Goal: Information Seeking & Learning: Learn about a topic

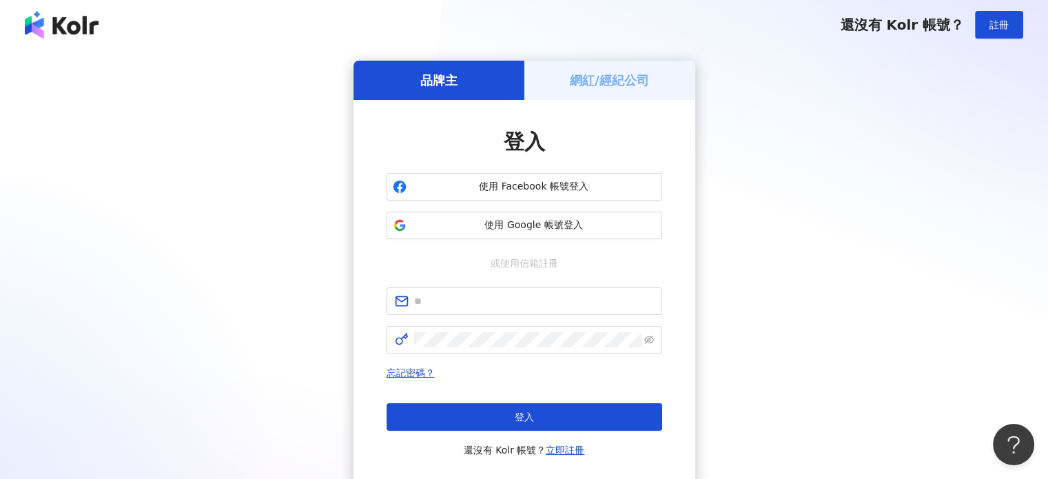
click at [691, 313] on div "登入 使用 Facebook 帳號登入 使用 Google 帳號登入 或使用信箱註冊 忘記密碼？ 登入 還沒有 Kolr 帳號？ 立即註冊" at bounding box center [524, 293] width 342 height 386
drag, startPoint x: 982, startPoint y: 202, endPoint x: 570, endPoint y: 224, distance: 412.4
click at [981, 202] on div "品牌主 網紅/經紀公司 登入 使用 Facebook 帳號登入 使用 Google 帳號登入 或使用信箱註冊 忘記密碼？ 登入 還沒有 Kolr 帳號？ 立即…" at bounding box center [524, 273] width 1015 height 425
click at [523, 308] on input "text" at bounding box center [534, 300] width 240 height 15
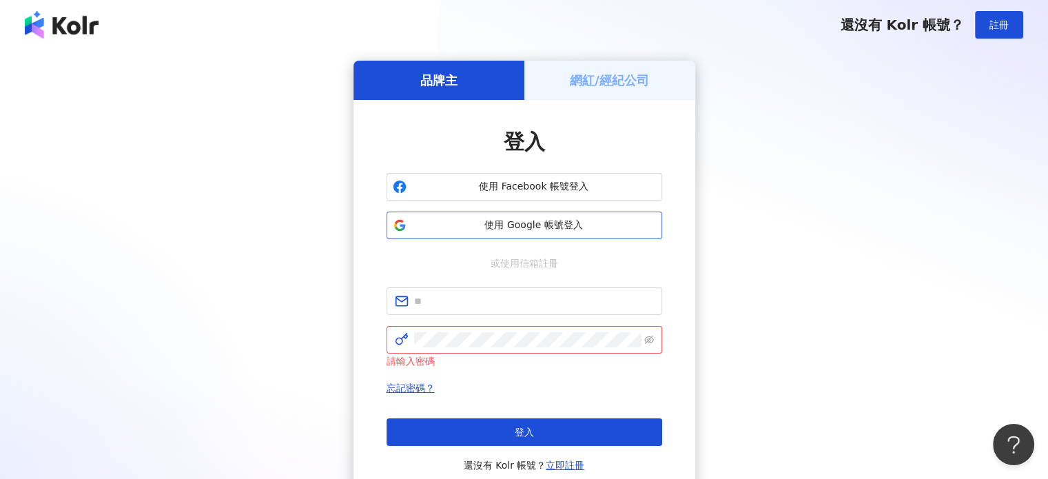
click at [553, 231] on span "使用 Google 帳號登入" at bounding box center [534, 225] width 244 height 14
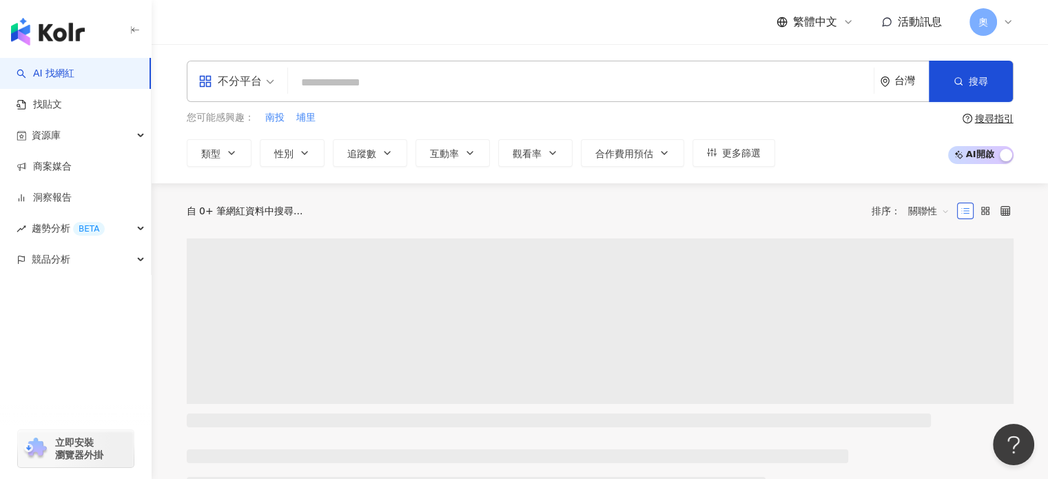
click at [427, 79] on input "search" at bounding box center [580, 83] width 574 height 26
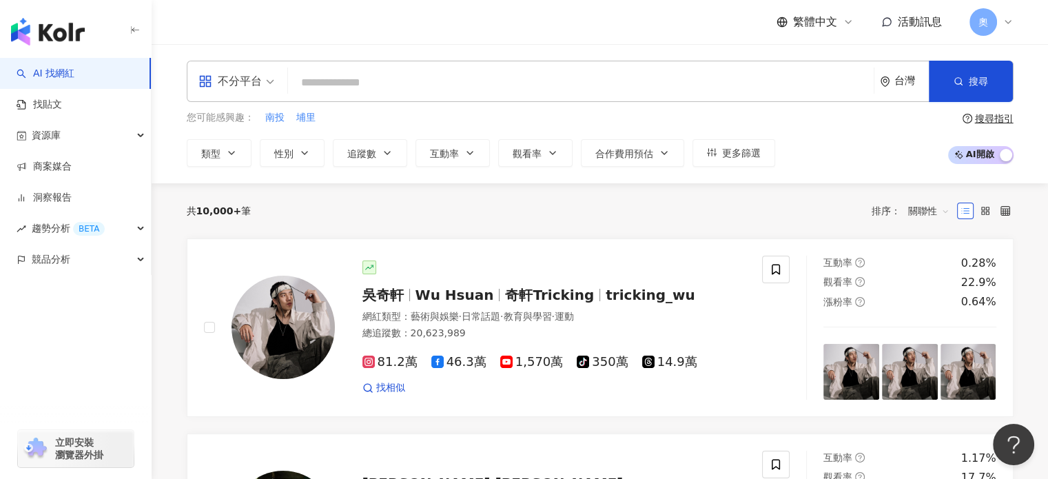
click at [377, 81] on input "search" at bounding box center [580, 83] width 574 height 26
type input "*"
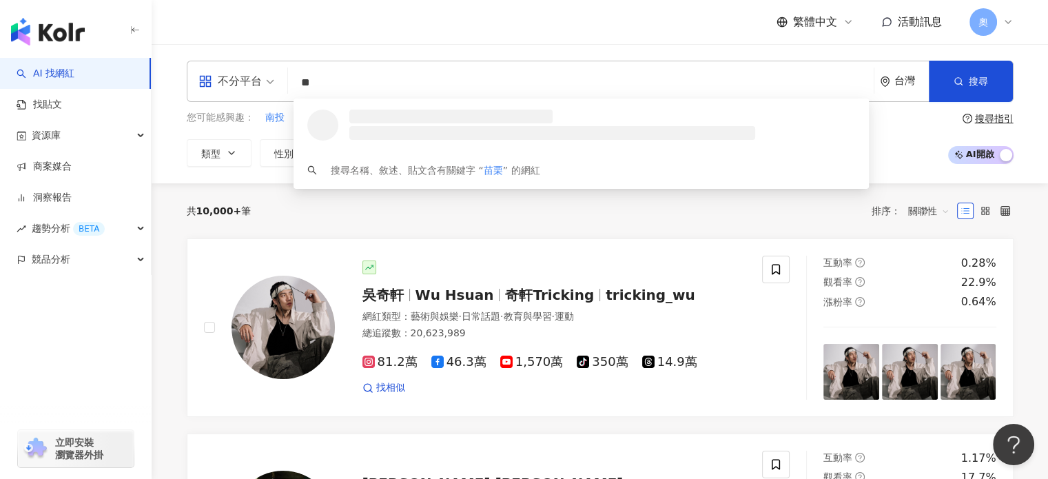
click at [262, 85] on span "不分平台" at bounding box center [236, 81] width 76 height 22
type input "**"
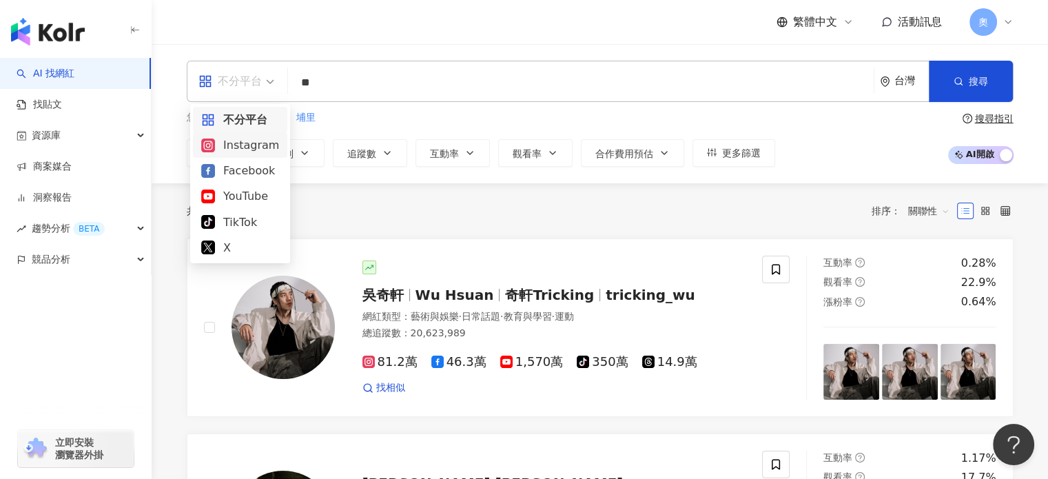
click at [252, 150] on div "Instagram" at bounding box center [240, 144] width 78 height 17
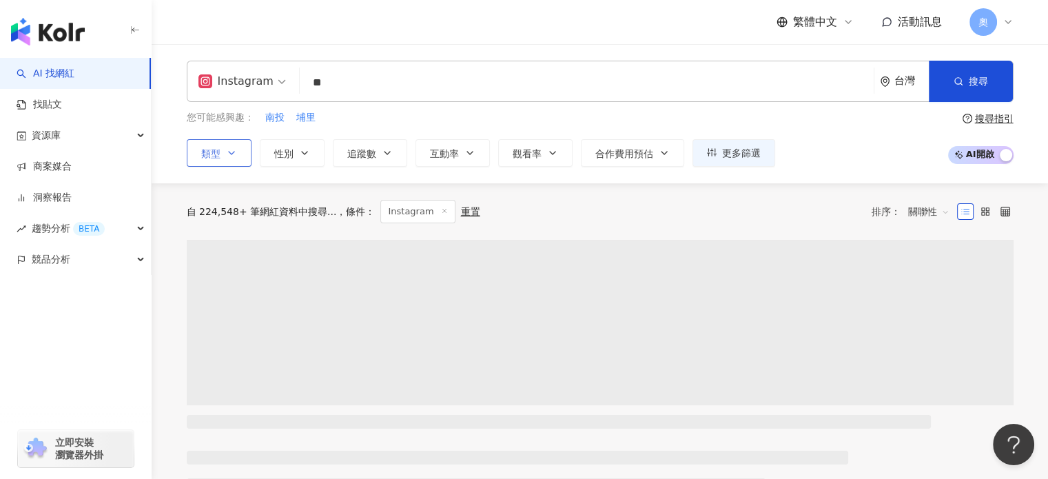
click at [221, 153] on button "類型" at bounding box center [219, 153] width 65 height 28
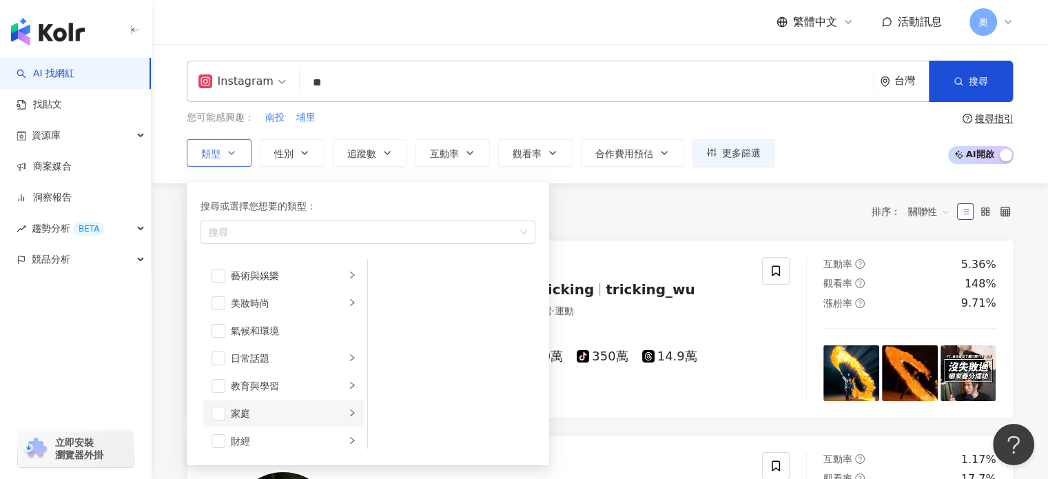
click at [268, 418] on div "家庭" at bounding box center [288, 413] width 114 height 15
click at [389, 318] on ul "母嬰 親子" at bounding box center [451, 353] width 167 height 189
click at [392, 308] on li "親子" at bounding box center [452, 303] width 162 height 28
click at [280, 157] on span "性別" at bounding box center [283, 153] width 19 height 11
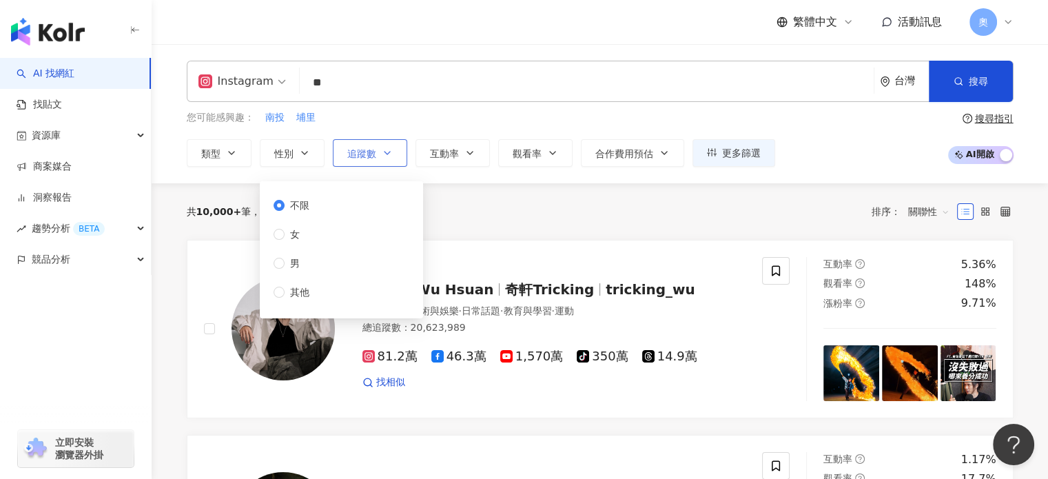
click at [369, 148] on span "追蹤數" at bounding box center [361, 153] width 29 height 11
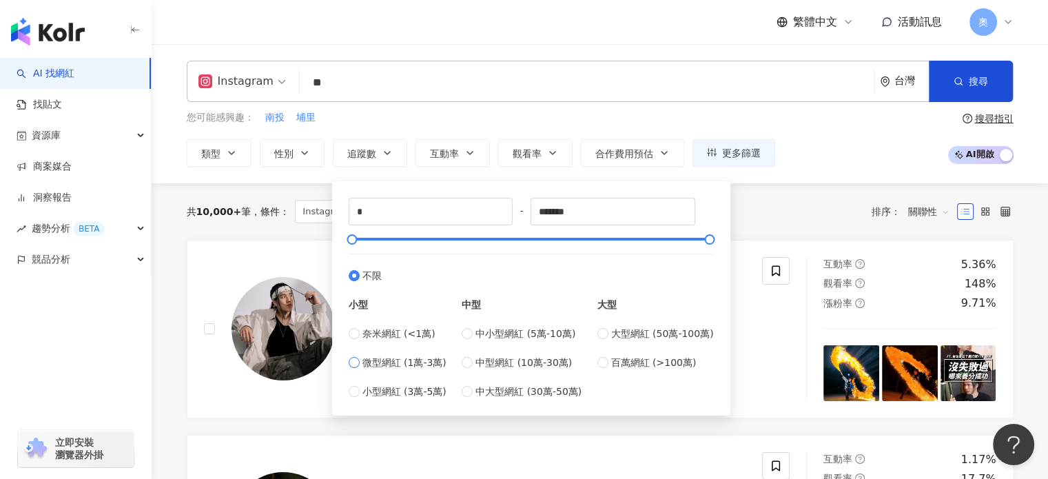
click at [390, 360] on span "微型網紅 (1萬-3萬)" at bounding box center [404, 362] width 84 height 15
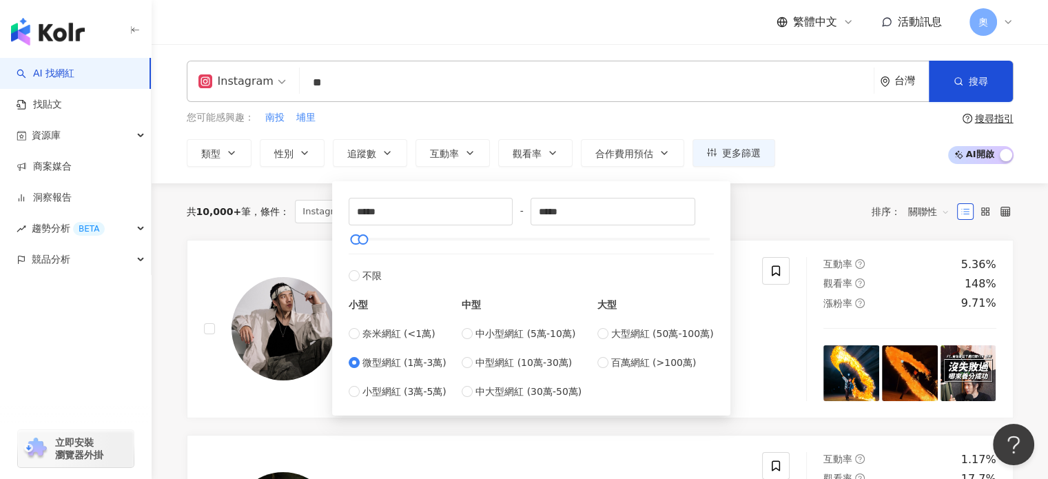
type input "*****"
click at [471, 152] on icon "button" at bounding box center [469, 152] width 11 height 11
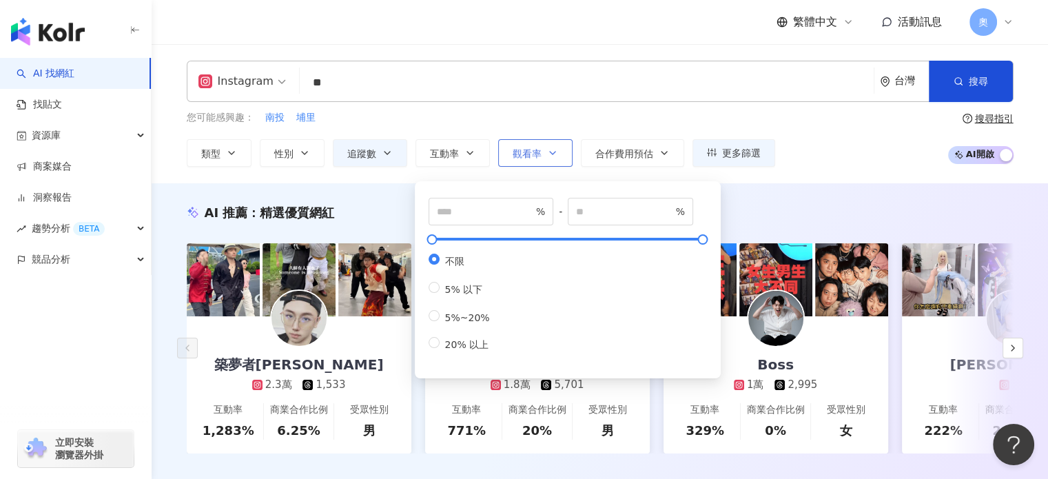
click at [525, 149] on span "觀看率" at bounding box center [526, 153] width 29 height 11
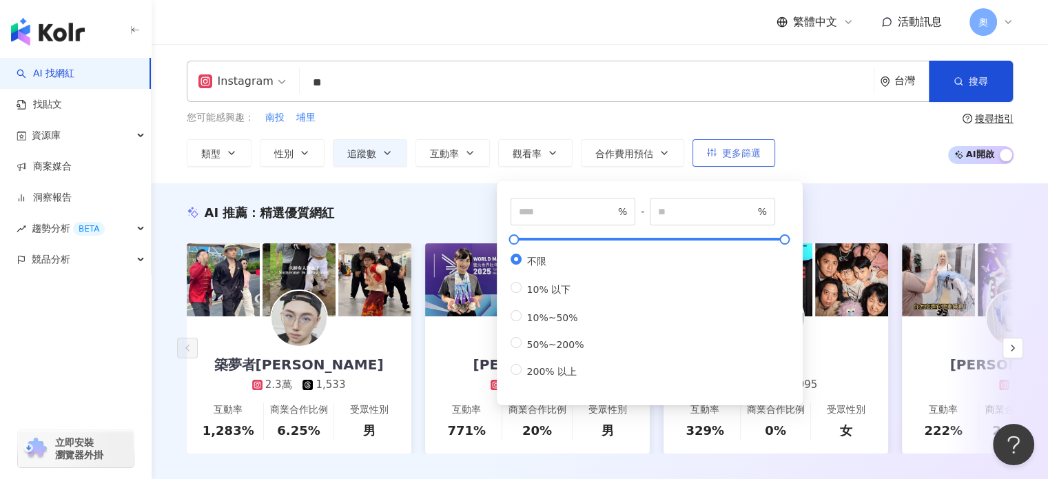
click at [732, 150] on span "更多篩選" at bounding box center [741, 152] width 39 height 11
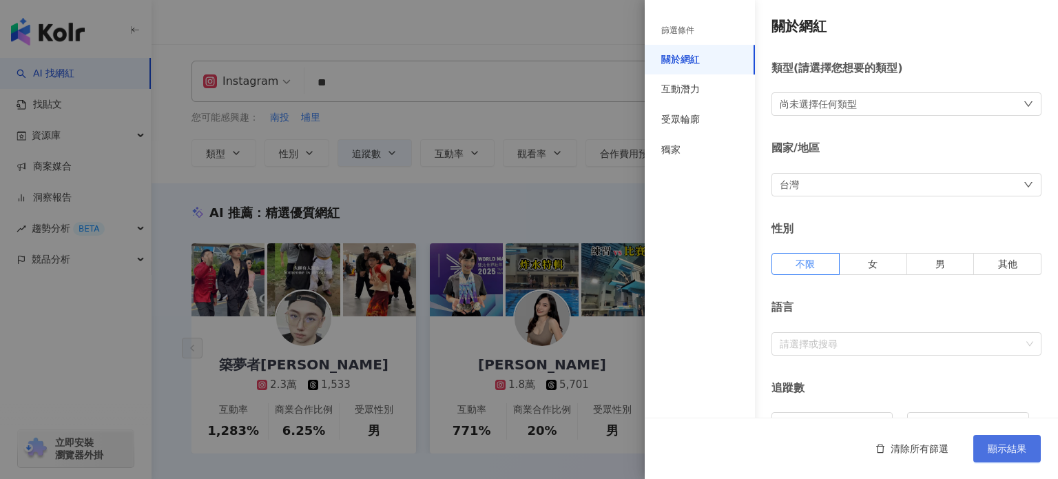
click at [1028, 457] on button "顯示結果" at bounding box center [1006, 449] width 67 height 28
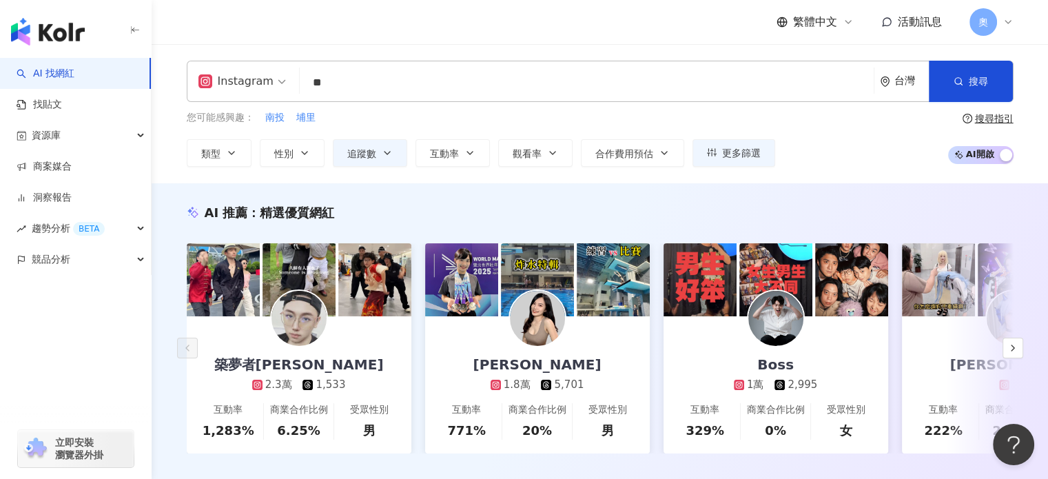
click at [1013, 74] on div "Instagram ** 台灣 搜尋 loading 搜尋名稱、敘述、貼文含有關鍵字 “ 苗栗 ” 的網紅 您可能感興趣： 南投 埔里 類型 性別 追蹤數 互…" at bounding box center [600, 114] width 882 height 106
click at [994, 74] on button "搜尋" at bounding box center [970, 81] width 84 height 41
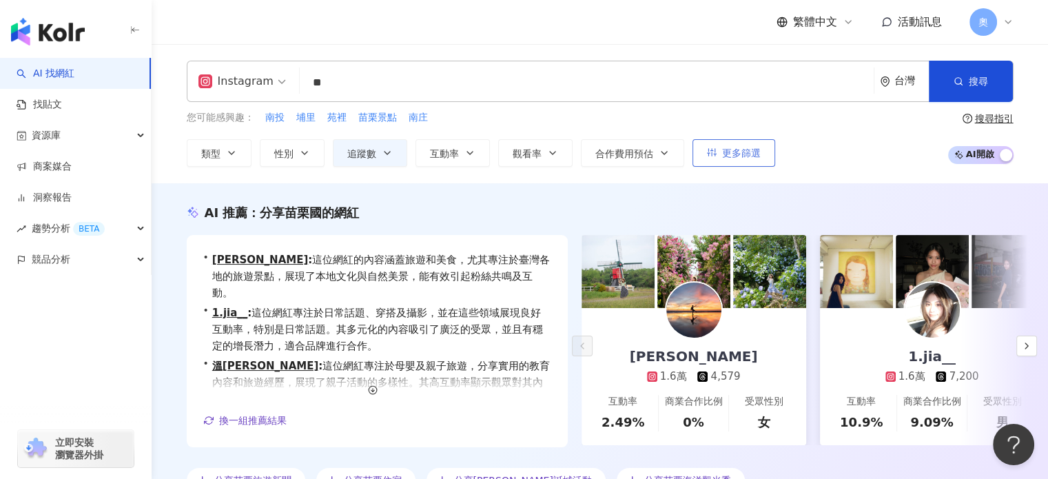
click at [752, 162] on button "更多篩選" at bounding box center [733, 153] width 83 height 28
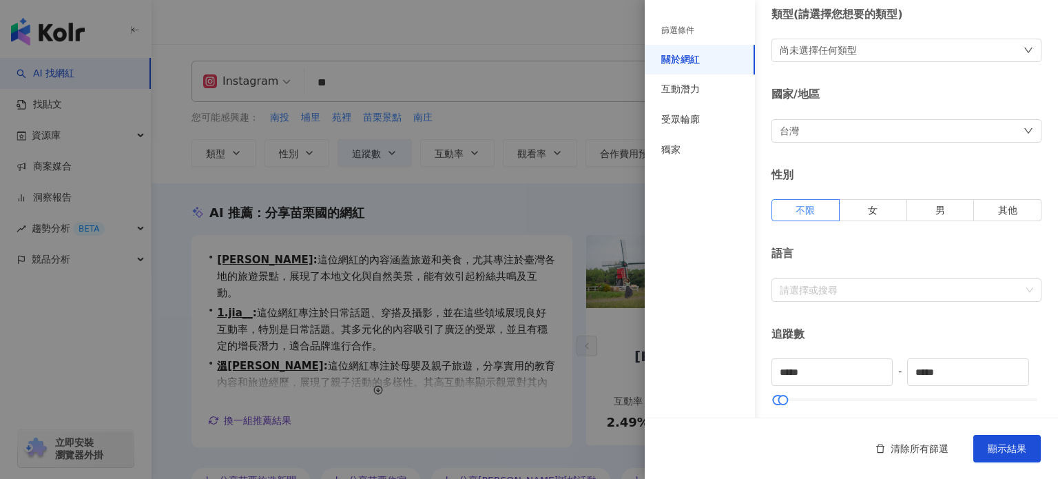
scroll to position [69, 0]
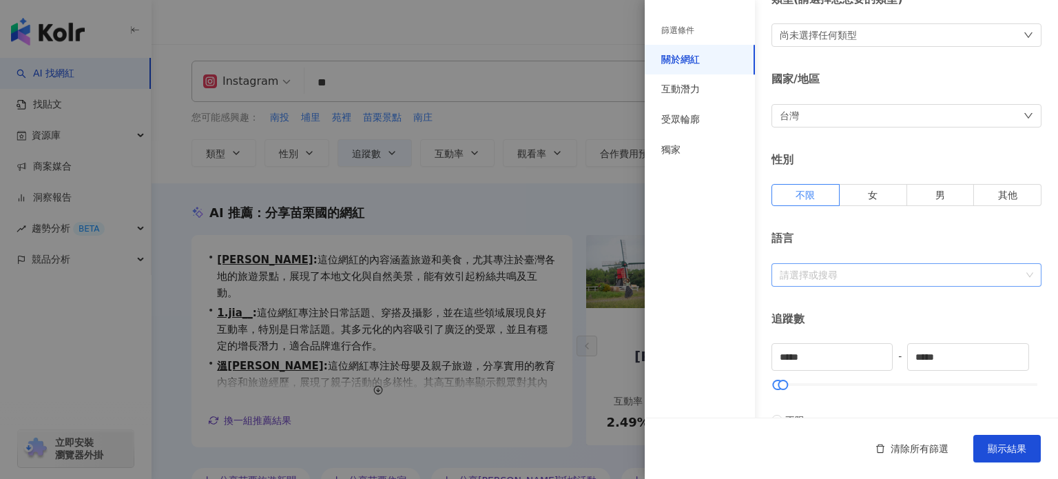
click at [868, 281] on div "請選擇或搜尋" at bounding box center [906, 274] width 270 height 23
click at [865, 273] on div at bounding box center [899, 274] width 250 height 10
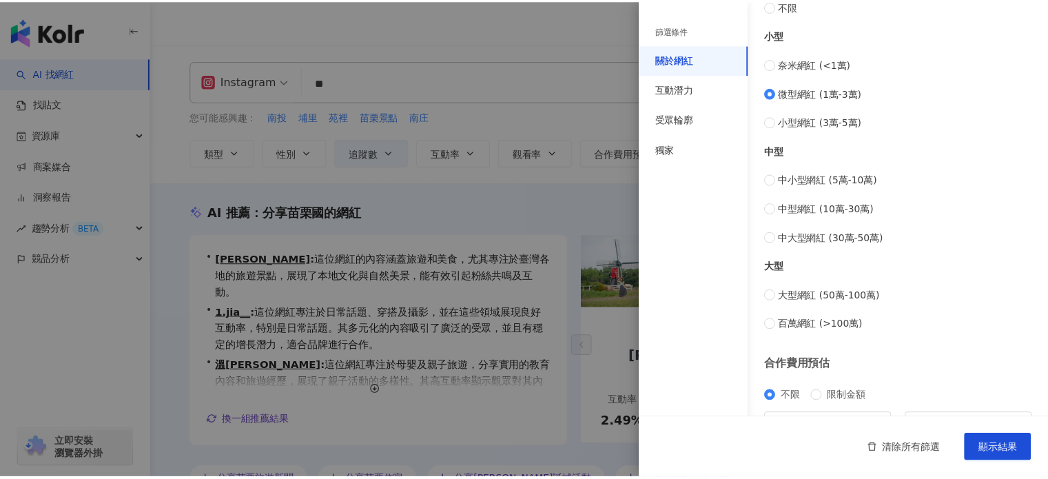
scroll to position [559, 0]
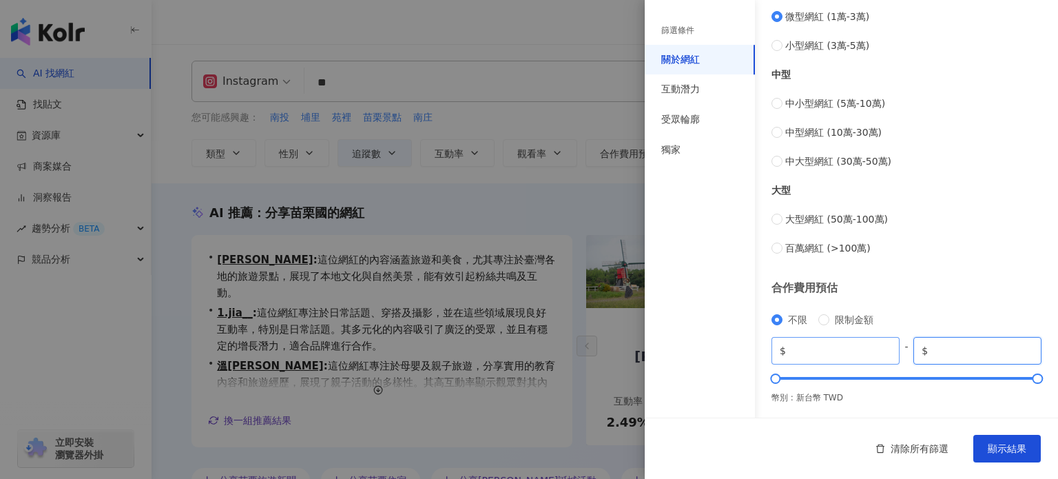
drag, startPoint x: 988, startPoint y: 349, endPoint x: 823, endPoint y: 348, distance: 165.3
click at [824, 348] on div "$ * - $ *******" at bounding box center [906, 351] width 270 height 28
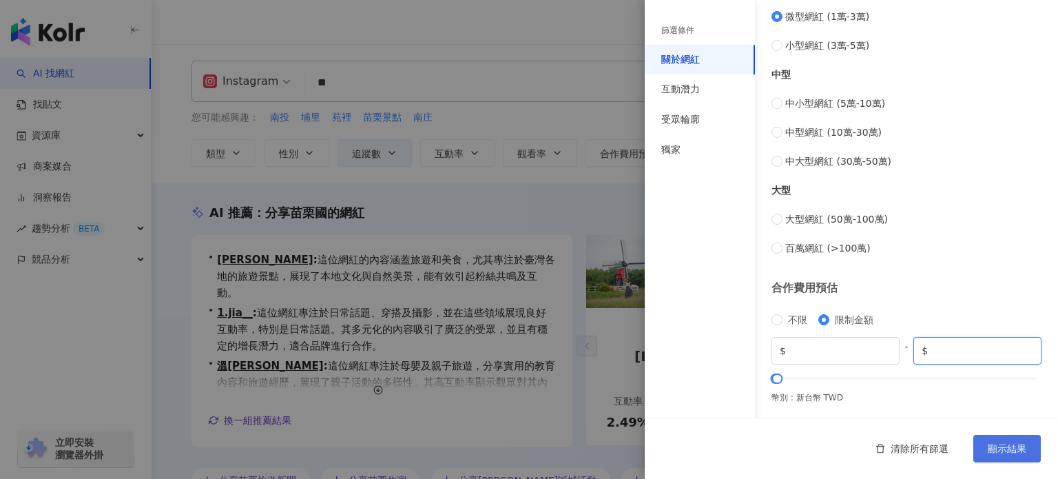
type input "****"
click at [986, 441] on button "顯示結果" at bounding box center [1006, 449] width 67 height 28
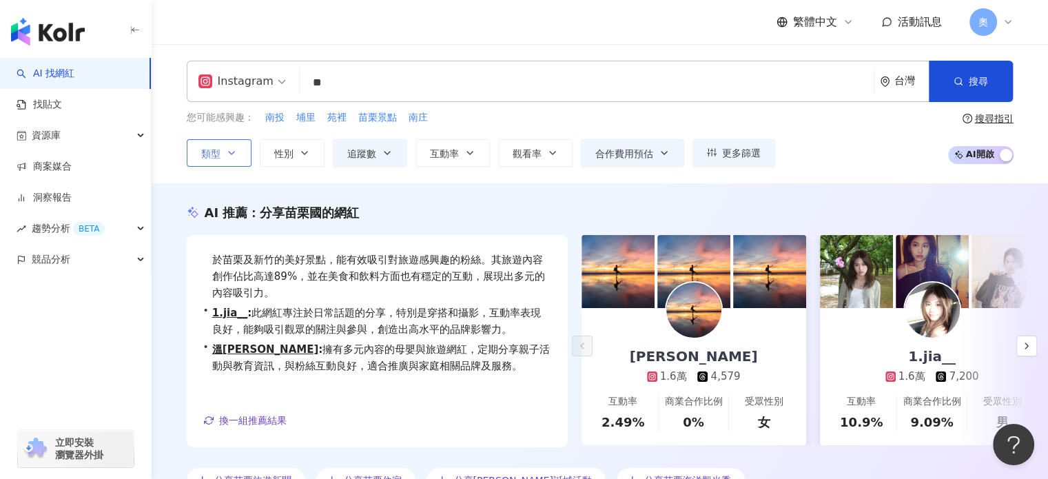
click at [246, 152] on button "類型" at bounding box center [219, 153] width 65 height 28
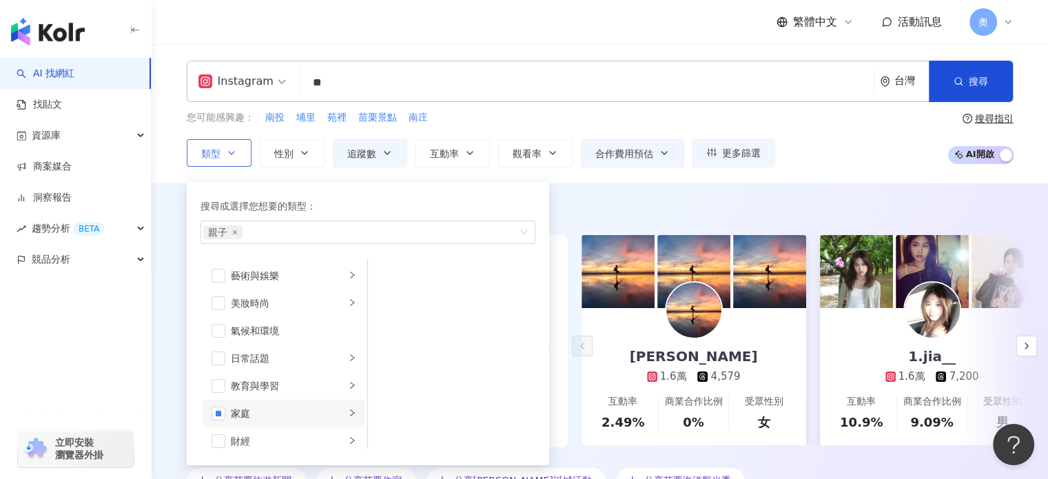
click at [278, 407] on div "家庭" at bounding box center [288, 413] width 114 height 15
click at [697, 209] on div "AI 推薦 ： 分享苗栗國的網紅" at bounding box center [600, 212] width 826 height 17
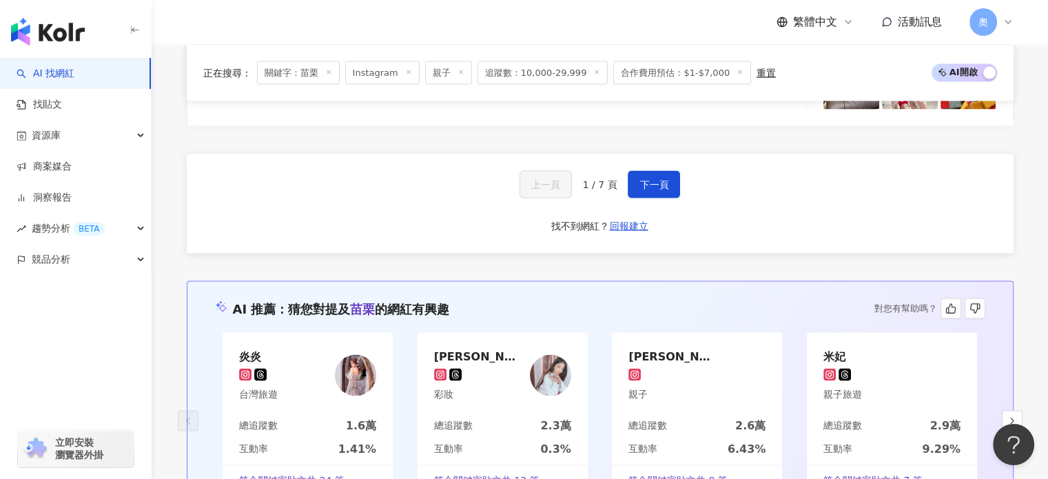
scroll to position [2805, 0]
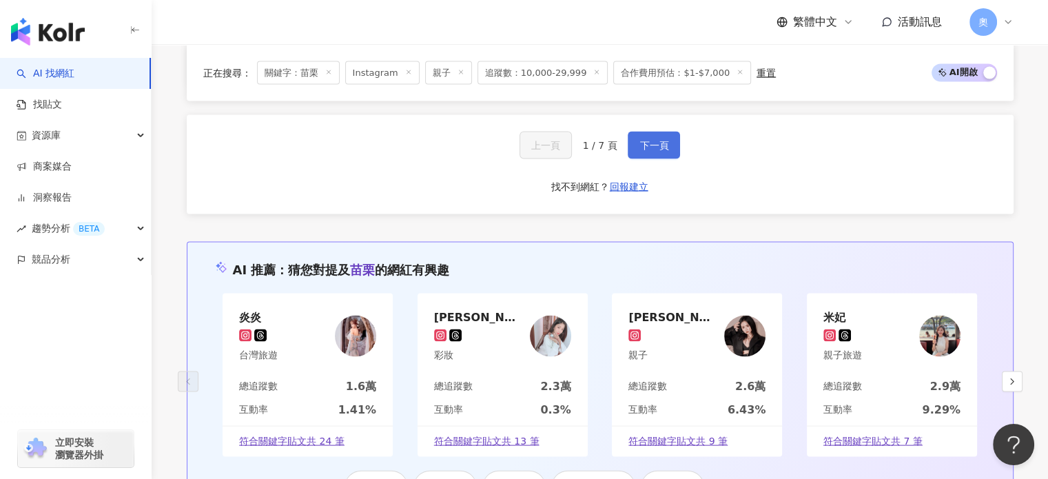
click at [653, 141] on span "下一頁" at bounding box center [653, 145] width 29 height 11
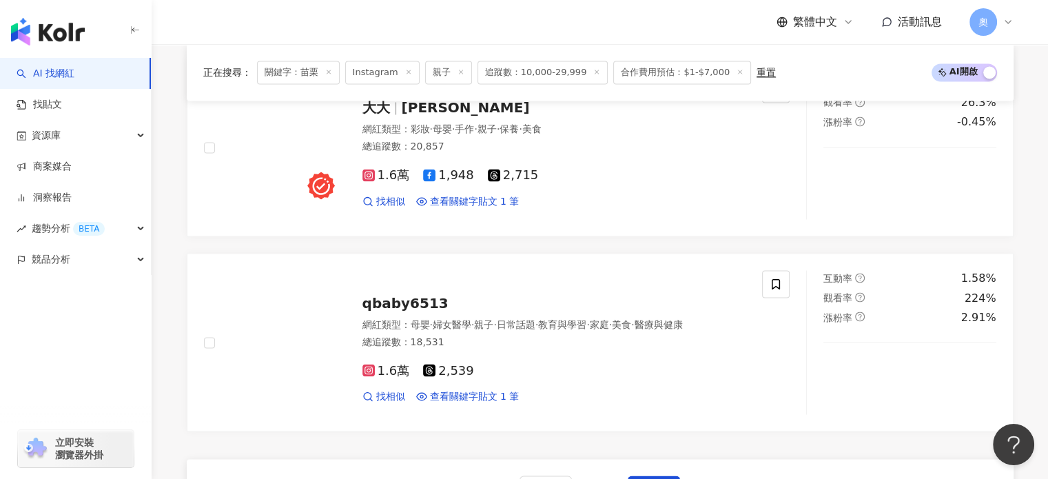
scroll to position [2667, 0]
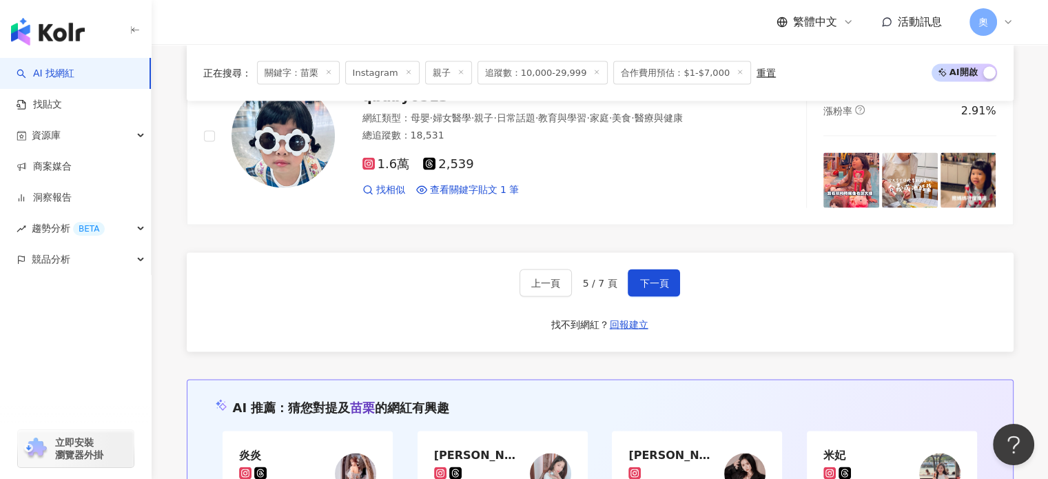
click at [678, 279] on div "上一頁 5 / 7 頁 下一頁 找不到網紅？ 回報建立" at bounding box center [600, 302] width 826 height 99
click at [668, 278] on button "下一頁" at bounding box center [653, 283] width 52 height 28
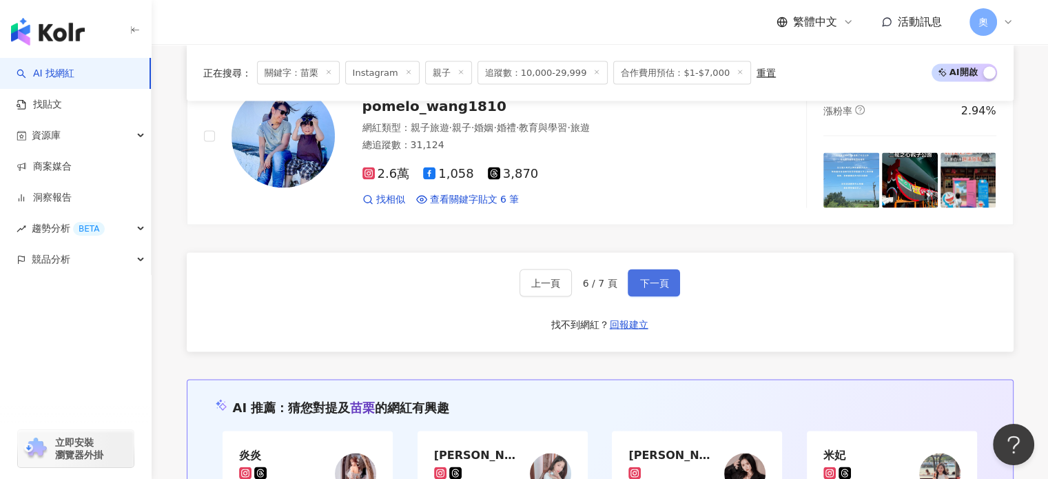
click at [656, 278] on span "下一頁" at bounding box center [653, 283] width 29 height 11
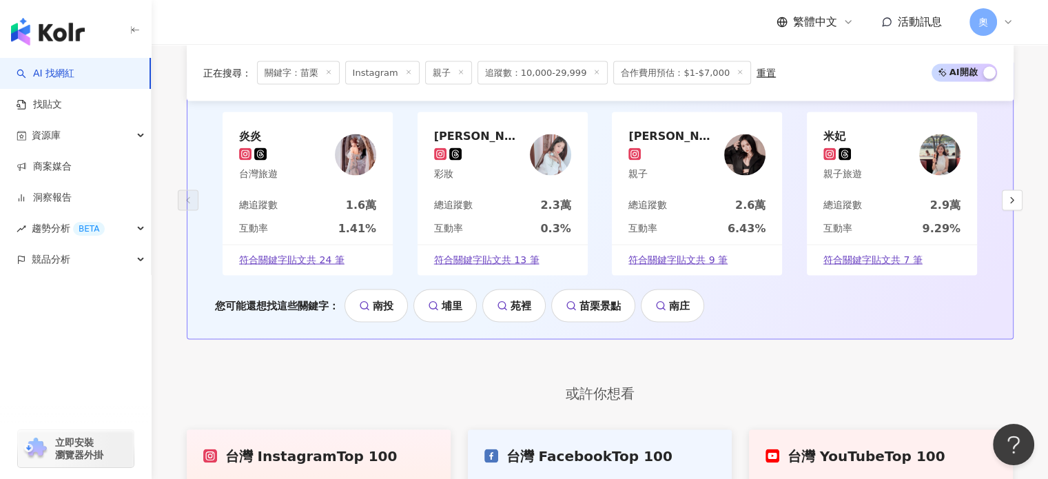
scroll to position [2515, 0]
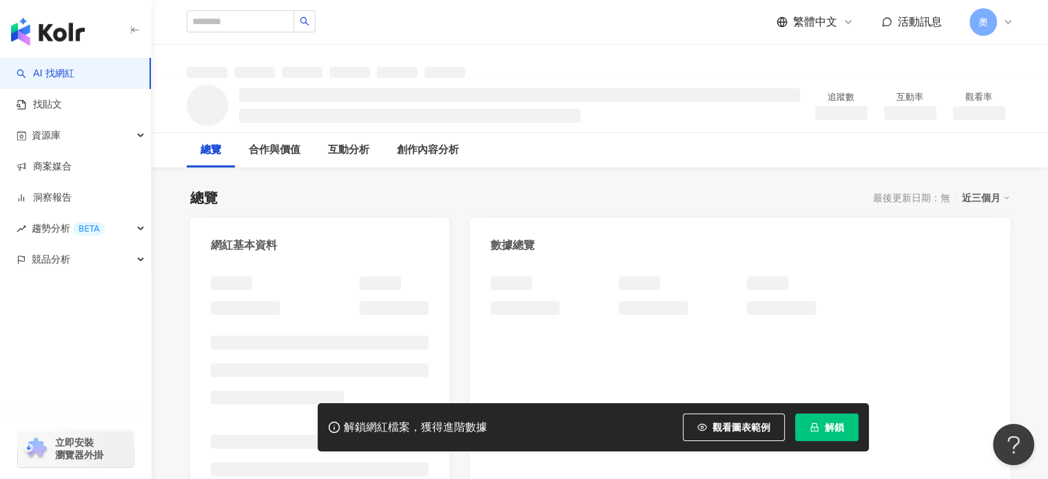
scroll to position [138, 0]
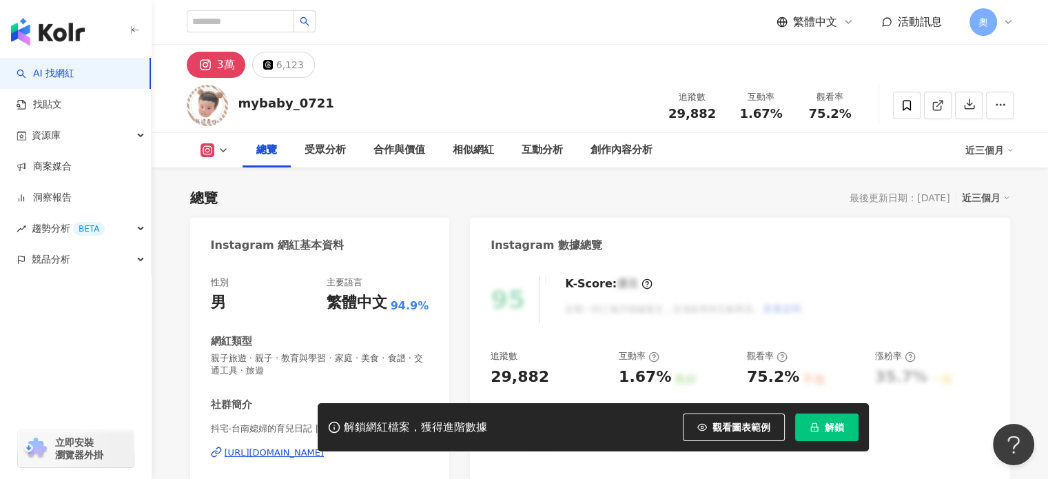
scroll to position [138, 0]
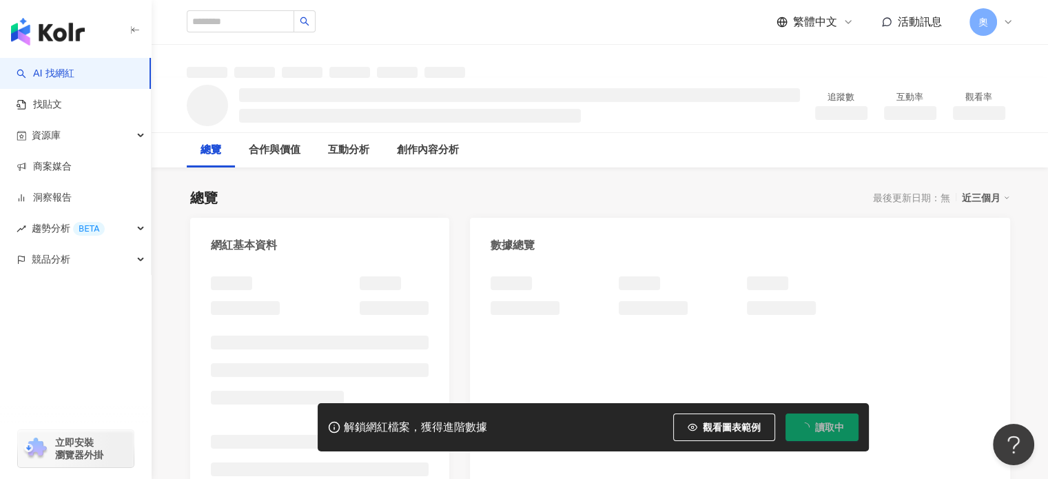
scroll to position [94, 0]
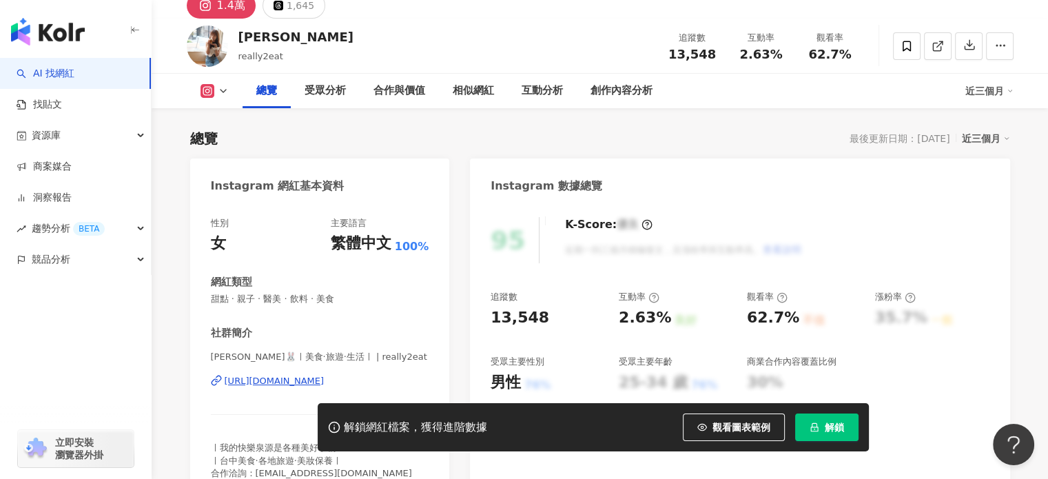
scroll to position [138, 0]
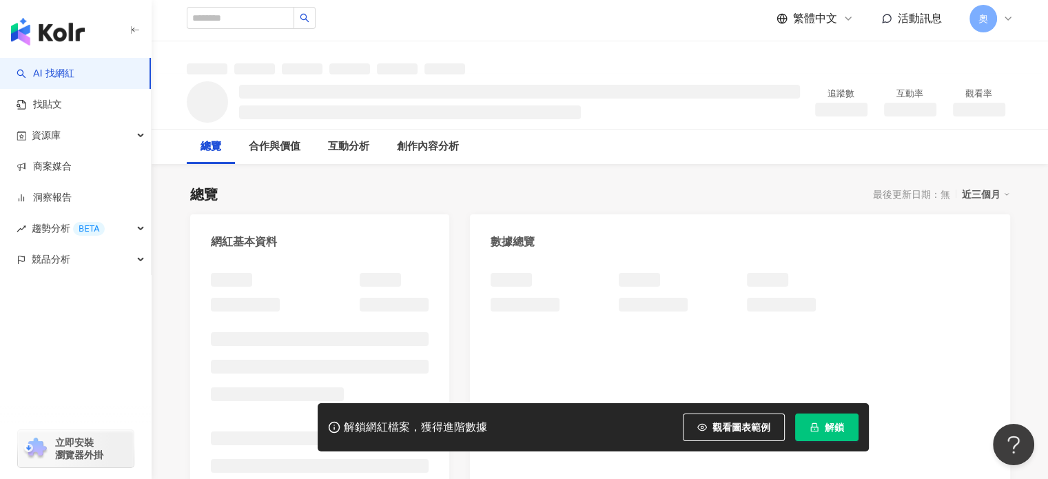
scroll to position [138, 0]
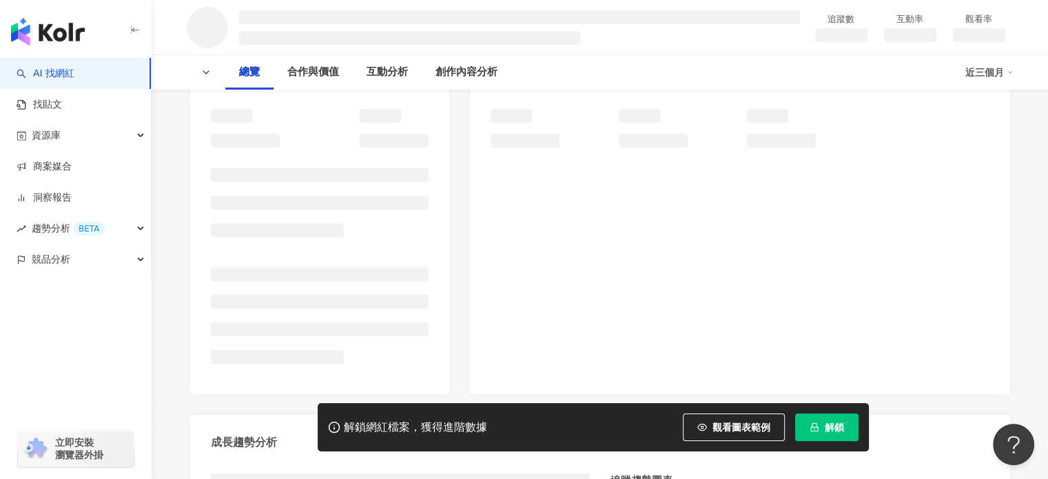
scroll to position [207, 0]
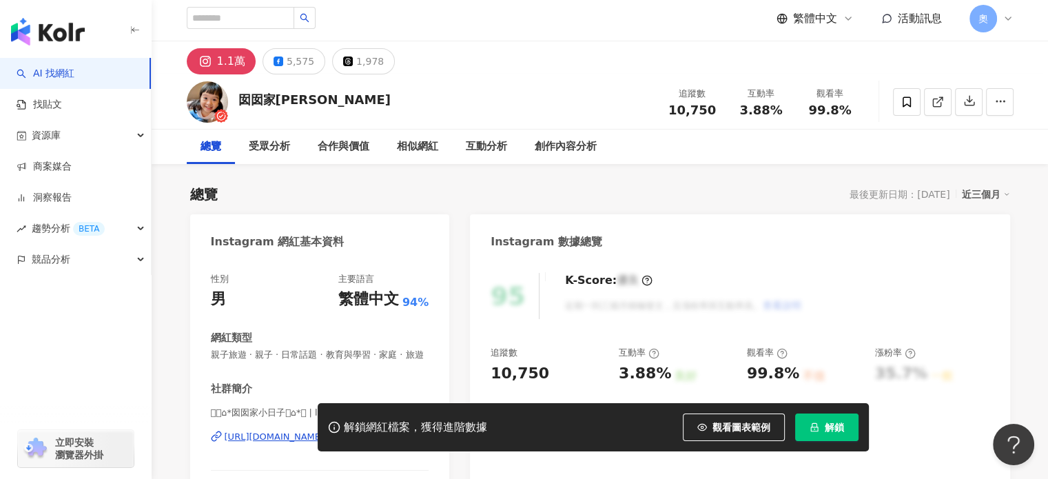
scroll to position [69, 0]
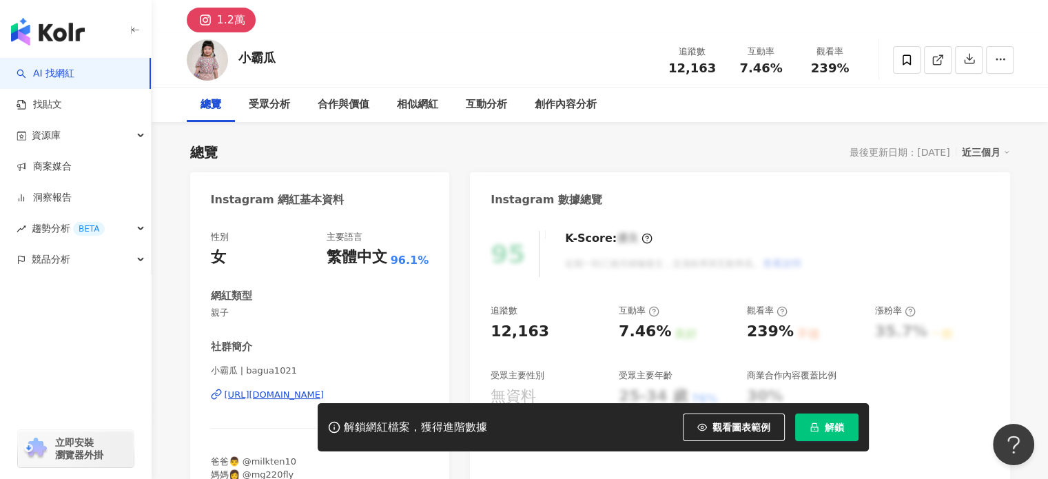
scroll to position [69, 0]
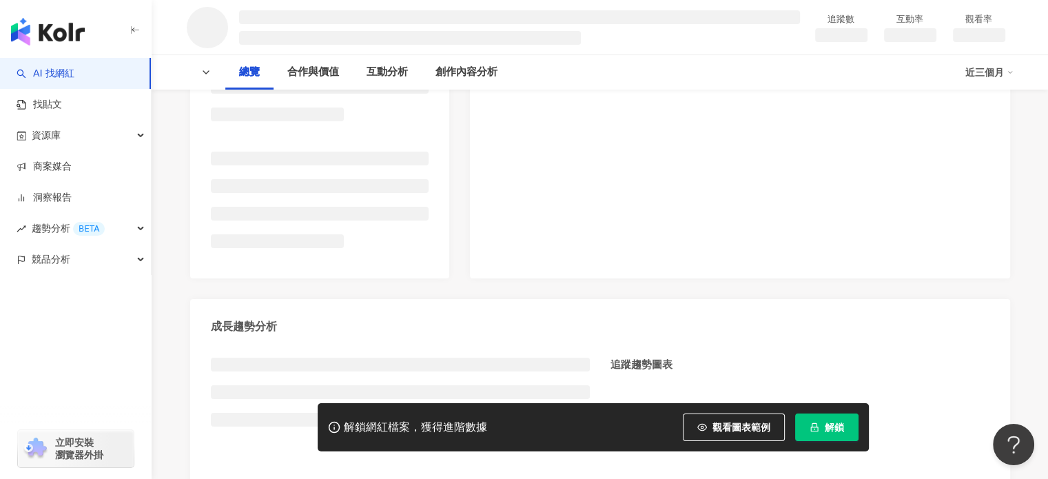
scroll to position [275, 0]
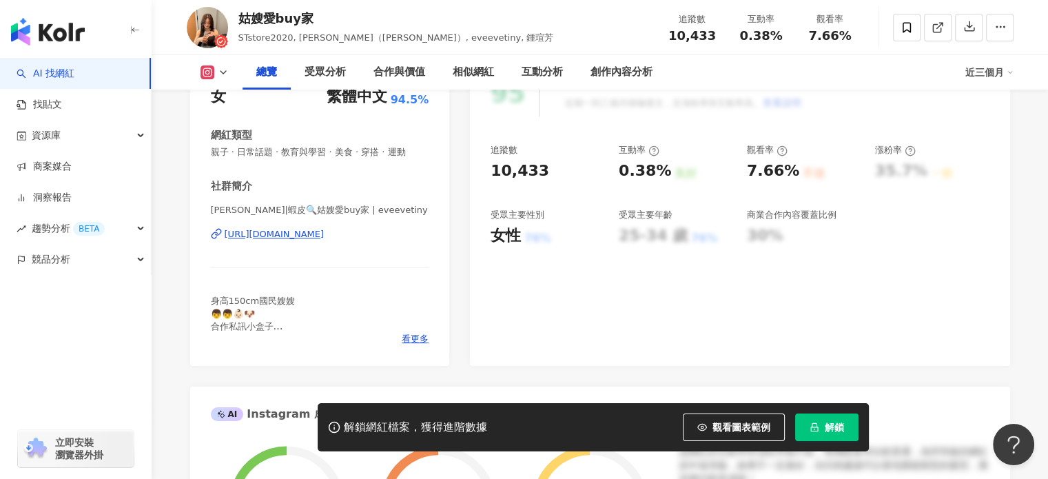
scroll to position [207, 0]
